Goal: Task Accomplishment & Management: Complete application form

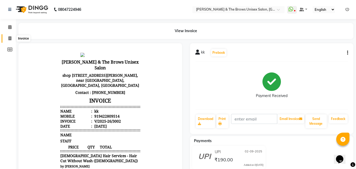
click at [7, 38] on span at bounding box center [9, 39] width 9 height 6
select select "service"
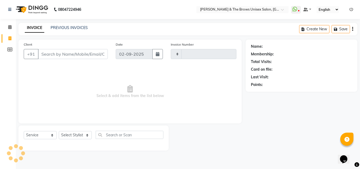
type input "3003"
select select "872"
click at [45, 56] on input "Client" at bounding box center [73, 54] width 70 height 10
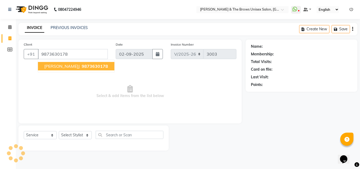
type input "9873630178"
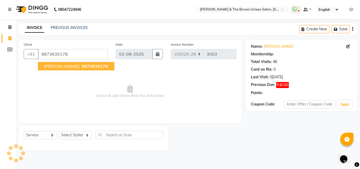
select select "1: Object"
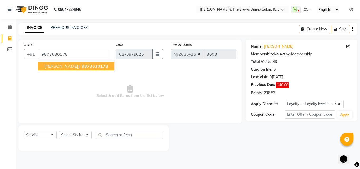
click at [47, 63] on button "[PERSON_NAME] 9873630178" at bounding box center [76, 66] width 76 height 8
select select "1: Object"
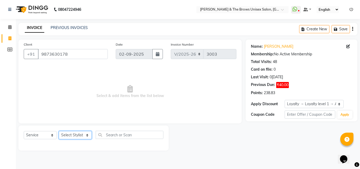
click at [83, 134] on select "Select Stylist [PERSON_NAME] manager [PERSON_NAME] [PERSON_NAME] ma'am owner [P…" at bounding box center [75, 135] width 33 height 8
select select "35213"
click at [59, 131] on select "Select Stylist [PERSON_NAME] manager [PERSON_NAME] [PERSON_NAME] ma'am owner [P…" at bounding box center [75, 135] width 33 height 8
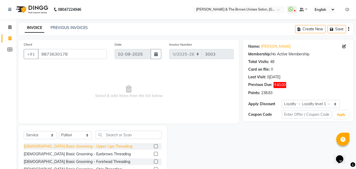
click at [83, 149] on div "[DEMOGRAPHIC_DATA] Basic Grooming - Upper Lips Threading" at bounding box center [78, 147] width 109 height 6
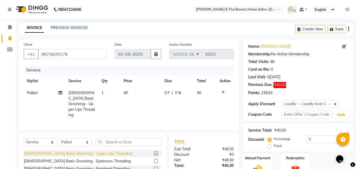
checkbox input "false"
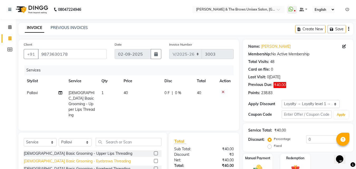
click at [85, 159] on div "[DEMOGRAPHIC_DATA] Basic Grooming - Eyebrows Threading" at bounding box center [77, 162] width 107 height 6
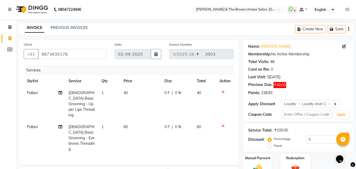
checkbox input "false"
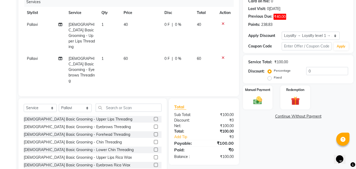
scroll to position [76, 0]
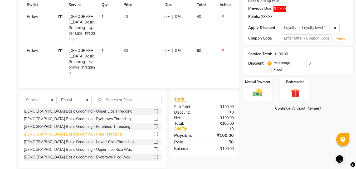
click at [86, 132] on div "[DEMOGRAPHIC_DATA] Basic Grooming - Chin Threading" at bounding box center [73, 135] width 98 height 6
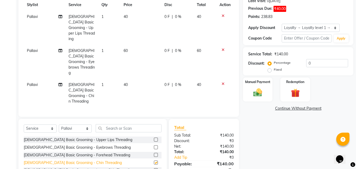
checkbox input "false"
click at [261, 83] on label "Manual Payment" at bounding box center [258, 81] width 26 height 5
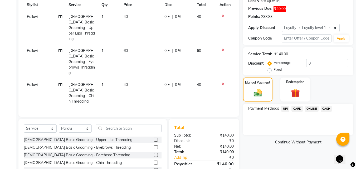
click at [284, 107] on span "UPI" at bounding box center [285, 109] width 8 height 6
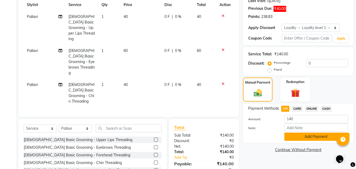
click at [289, 134] on button "Add Payment" at bounding box center [317, 137] width 64 height 8
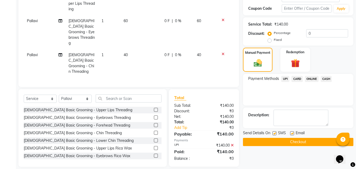
scroll to position [125, 0]
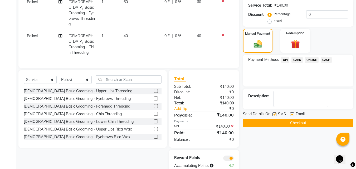
click at [275, 114] on label at bounding box center [275, 114] width 4 height 4
click at [275, 114] on input "checkbox" at bounding box center [274, 114] width 3 height 3
checkbox input "false"
click at [273, 120] on button "Checkout" at bounding box center [298, 123] width 111 height 8
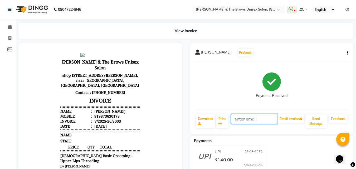
drag, startPoint x: 274, startPoint y: 121, endPoint x: 275, endPoint y: 130, distance: 9.6
click at [275, 130] on div "[PERSON_NAME] Prebook Payment Received Download Print Email Invoice Send Messag…" at bounding box center [272, 88] width 164 height 91
